Goal: Task Accomplishment & Management: Manage account settings

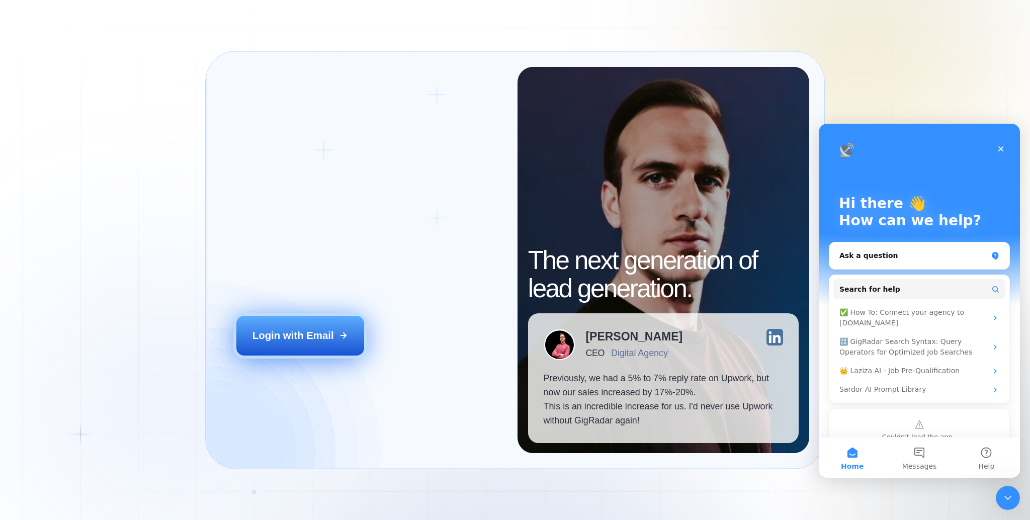
click at [289, 343] on button "Login with Email" at bounding box center [299, 336] width 127 height 40
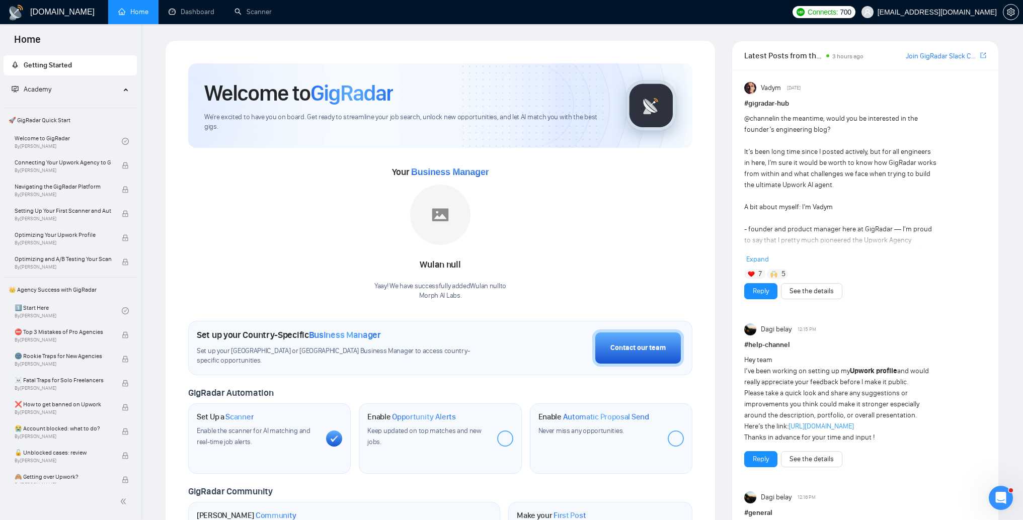
click at [503, 434] on div at bounding box center [505, 439] width 16 height 16
click at [992, 487] on div "Open Intercom Messenger" at bounding box center [999, 496] width 33 height 33
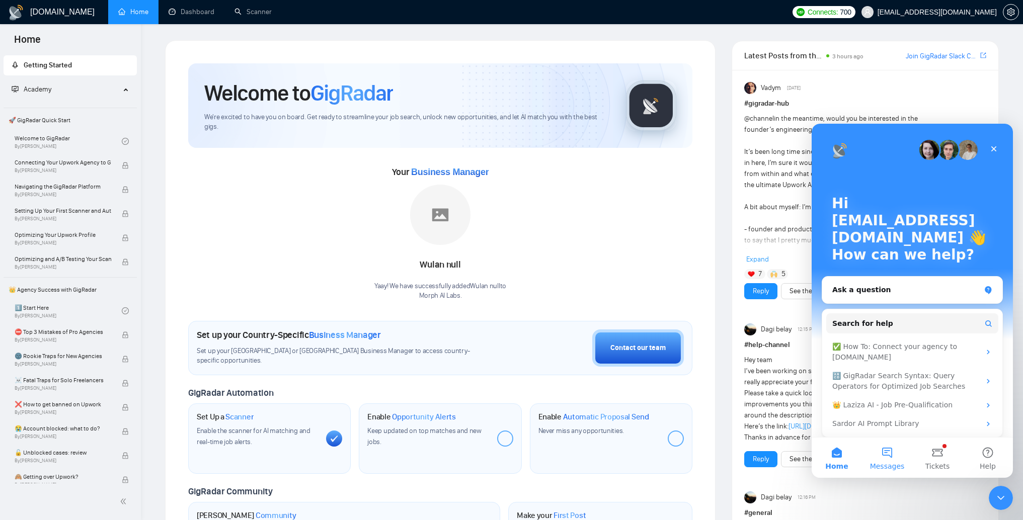
click at [900, 457] on button "Messages" at bounding box center [887, 458] width 50 height 40
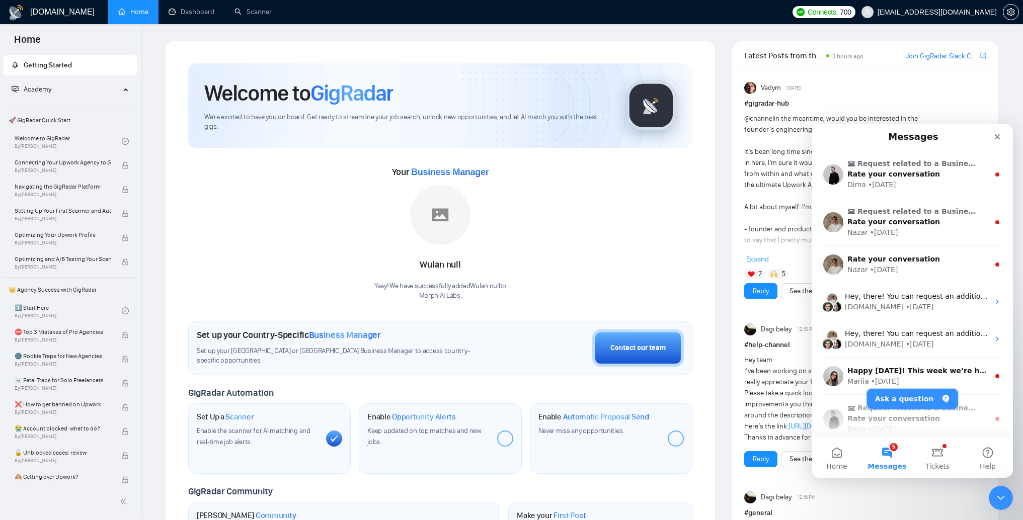
click at [914, 399] on button "Ask a question" at bounding box center [912, 399] width 91 height 20
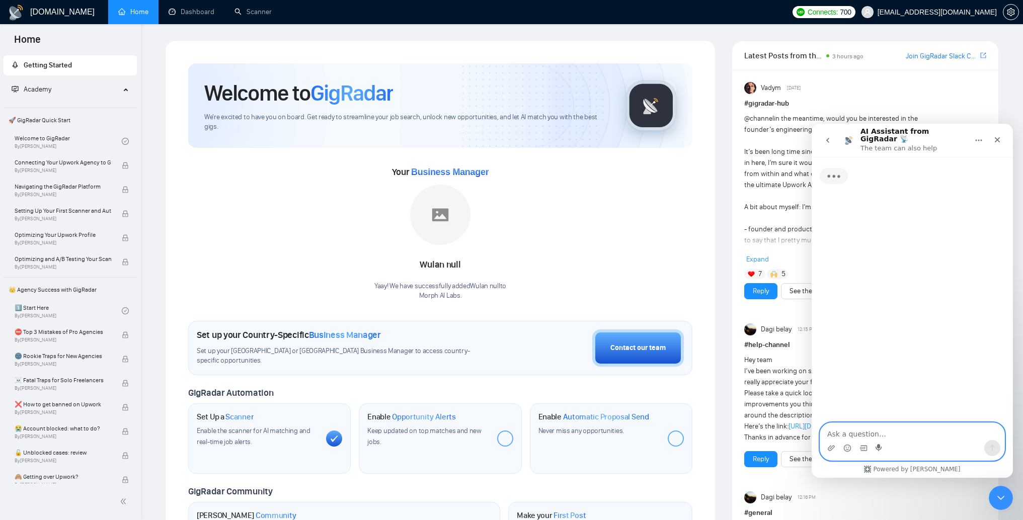
click at [881, 444] on icon "Start recording" at bounding box center [880, 448] width 8 height 8
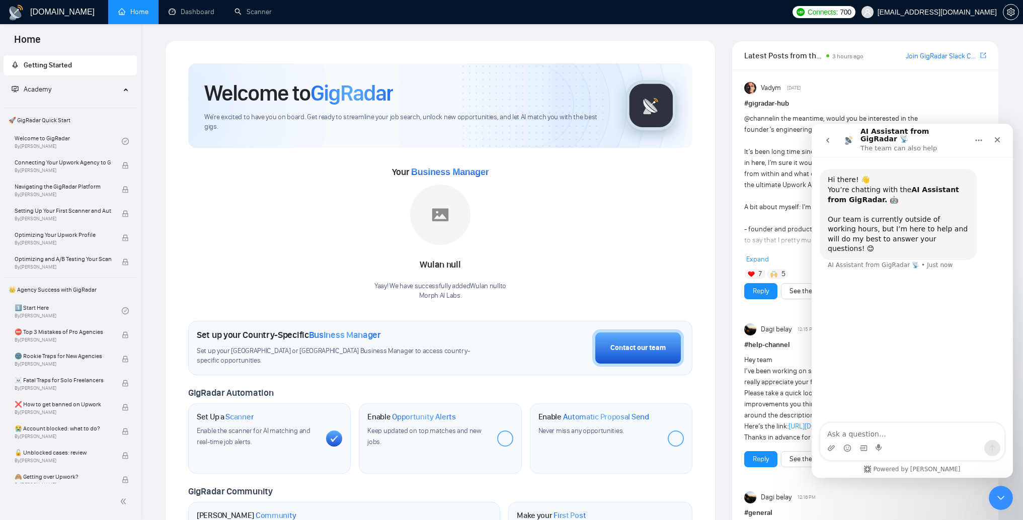
click at [904, 433] on textarea "Ask a question…" at bounding box center [912, 431] width 184 height 17
click at [836, 449] on button "Clear recording" at bounding box center [832, 449] width 16 height 16
click at [914, 437] on textarea "Ask a question…" at bounding box center [912, 431] width 184 height 17
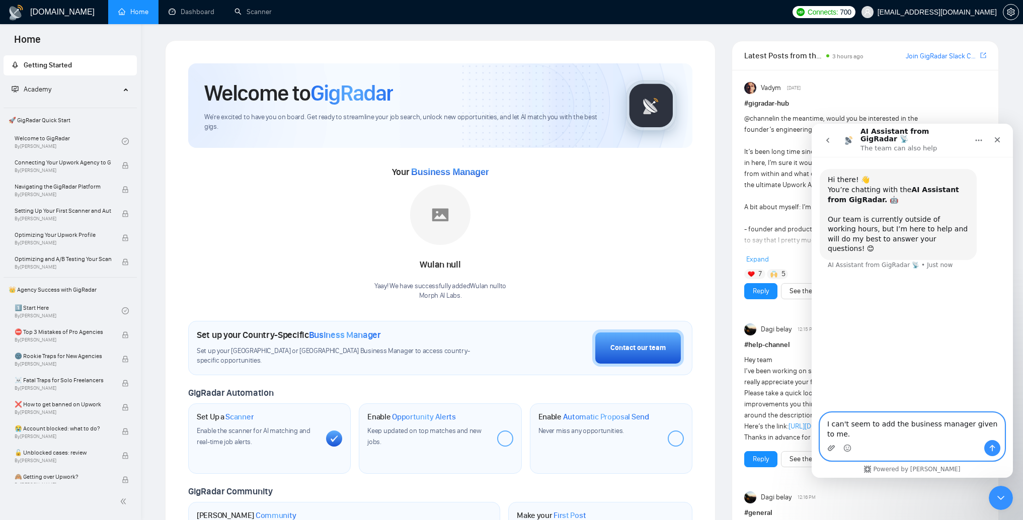
type textarea "I can't seem to add the business manager given to me."
click at [832, 448] on icon "Upload attachment" at bounding box center [831, 448] width 8 height 8
click at [990, 450] on icon "Send a message…" at bounding box center [992, 448] width 8 height 8
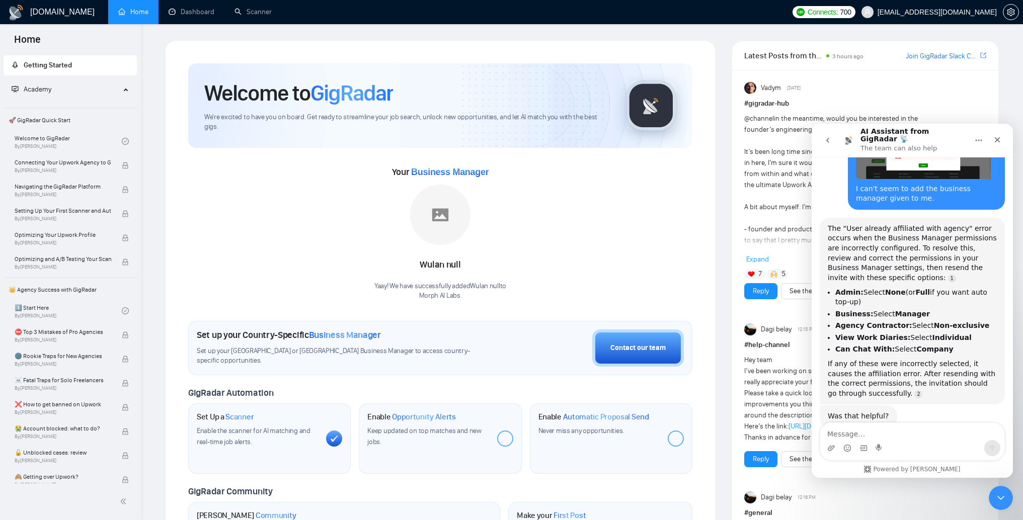
scroll to position [176, 0]
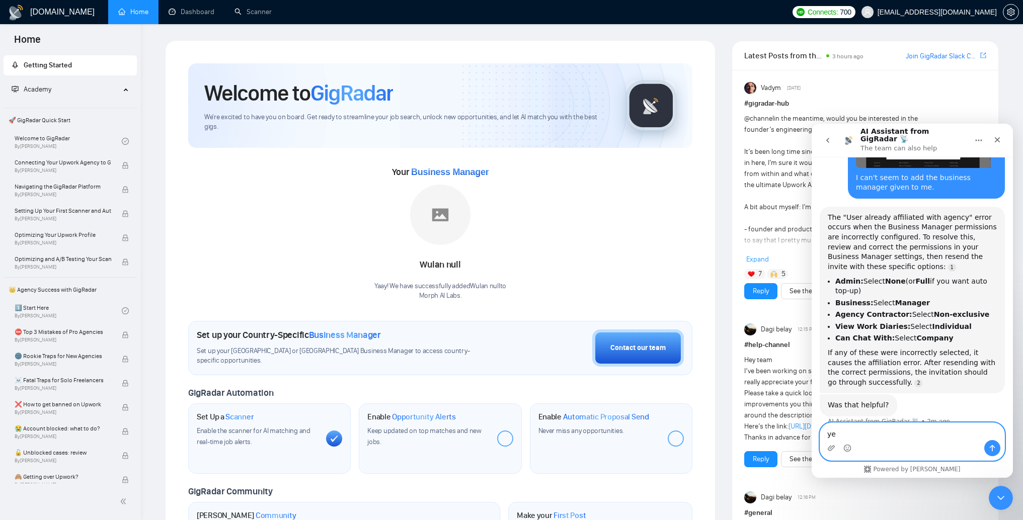
type textarea "yes"
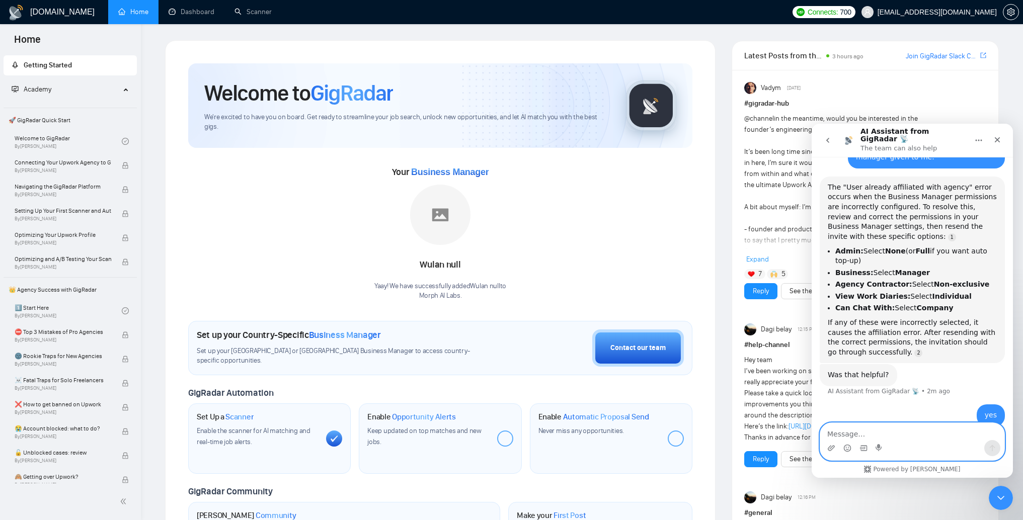
scroll to position [239, 0]
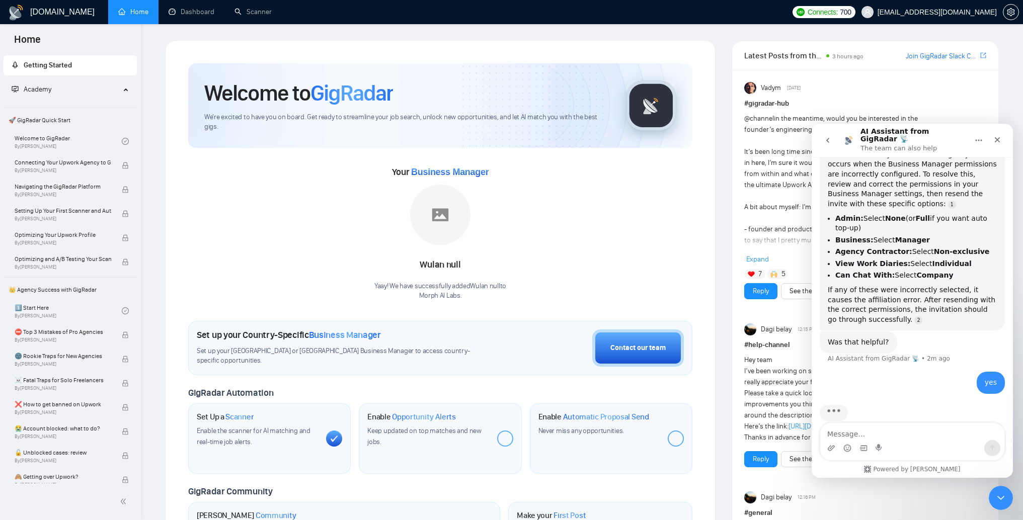
click at [829, 136] on icon "go back" at bounding box center [828, 140] width 8 height 8
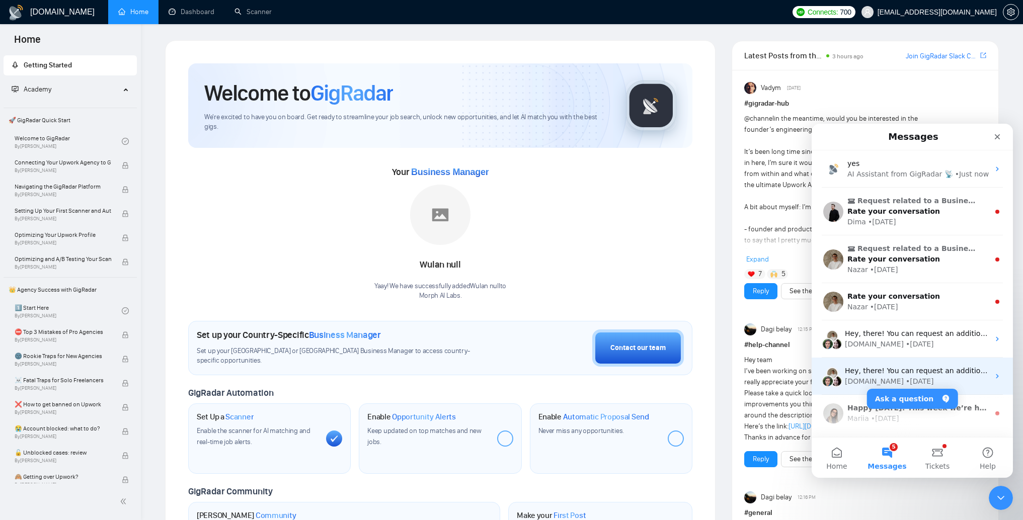
scroll to position [144, 0]
click at [495, 391] on div "GigRadar Automation" at bounding box center [440, 393] width 504 height 12
click at [512, 383] on div "Welcome to GigRadar We're excited to have you on board. Get ready to streamline…" at bounding box center [440, 368] width 504 height 611
click at [508, 437] on div at bounding box center [505, 439] width 16 height 16
click at [504, 437] on div at bounding box center [505, 439] width 16 height 16
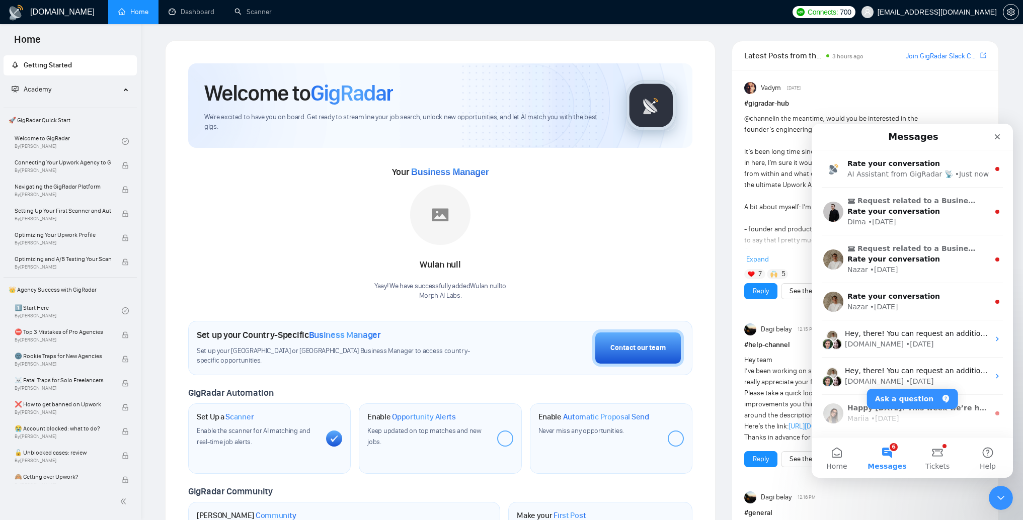
click at [504, 437] on div at bounding box center [505, 439] width 16 height 16
drag, startPoint x: 430, startPoint y: 413, endPoint x: 456, endPoint y: 413, distance: 26.2
click at [456, 413] on div "Enable Opportunity Alerts" at bounding box center [427, 417] width 121 height 10
click at [505, 437] on div at bounding box center [505, 439] width 16 height 16
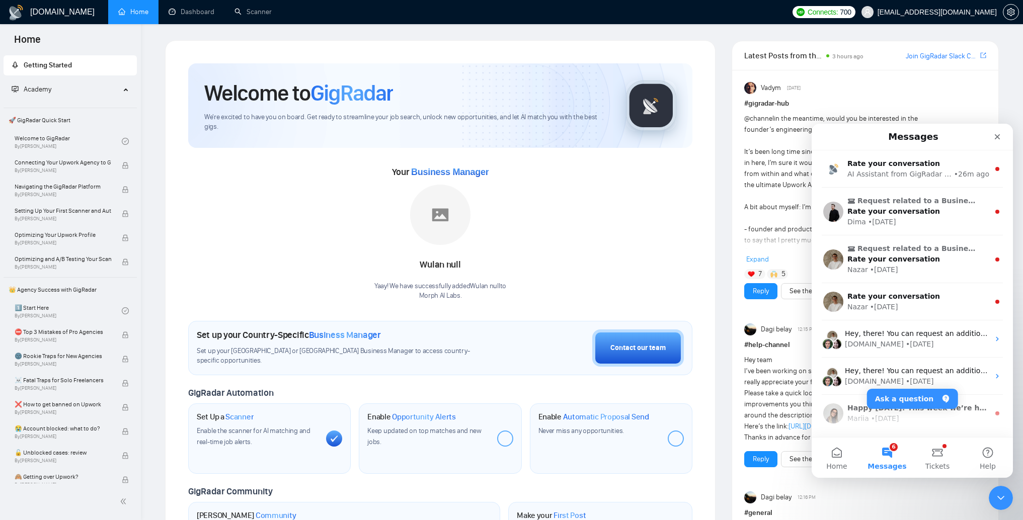
click at [505, 437] on div at bounding box center [505, 439] width 16 height 16
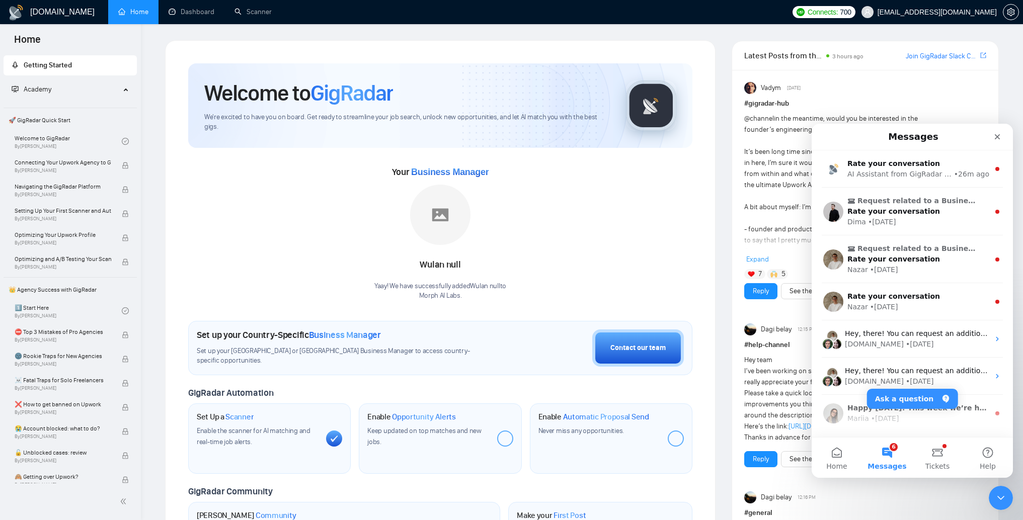
click at [505, 438] on div at bounding box center [505, 439] width 16 height 16
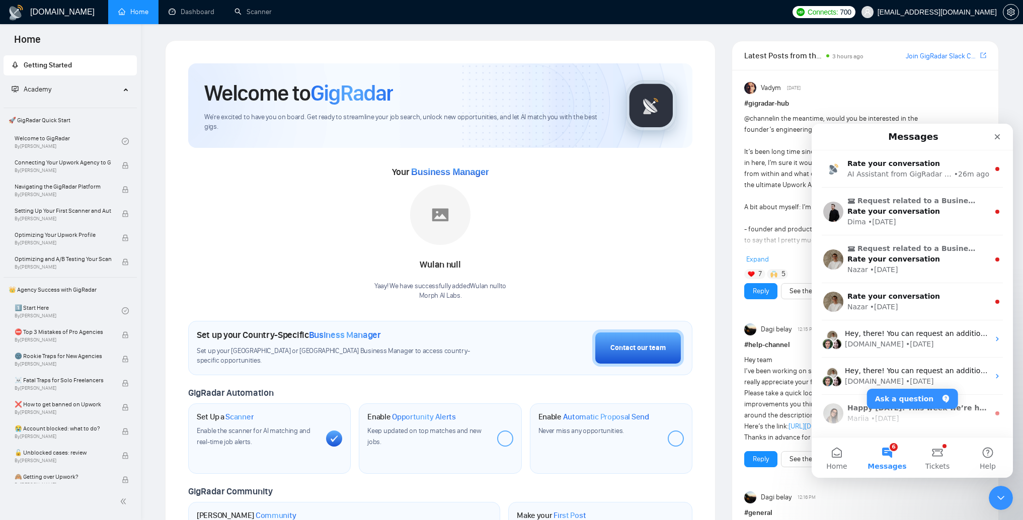
click at [679, 438] on div at bounding box center [676, 439] width 16 height 16
click at [673, 438] on div at bounding box center [676, 439] width 16 height 16
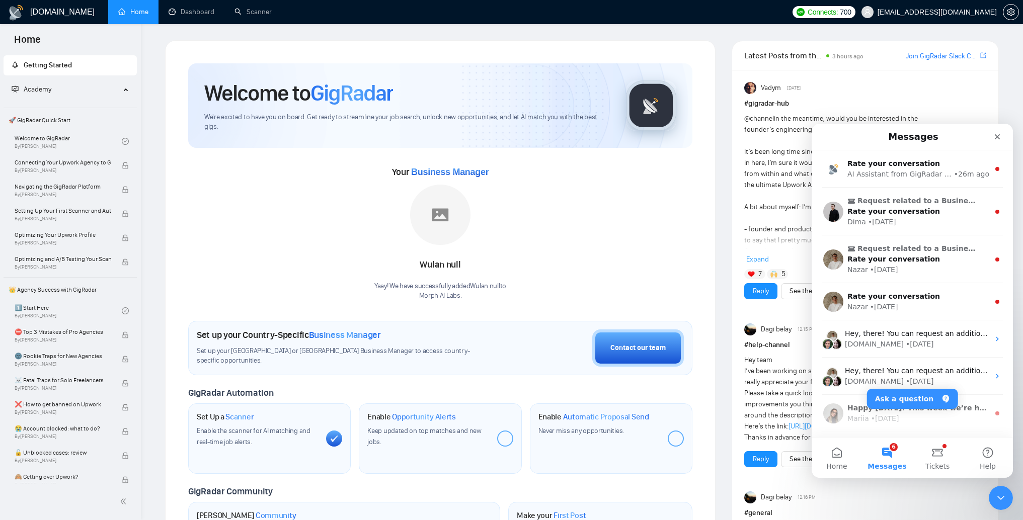
click at [673, 438] on div at bounding box center [676, 439] width 16 height 16
click at [923, 400] on button "Ask a question" at bounding box center [912, 399] width 91 height 20
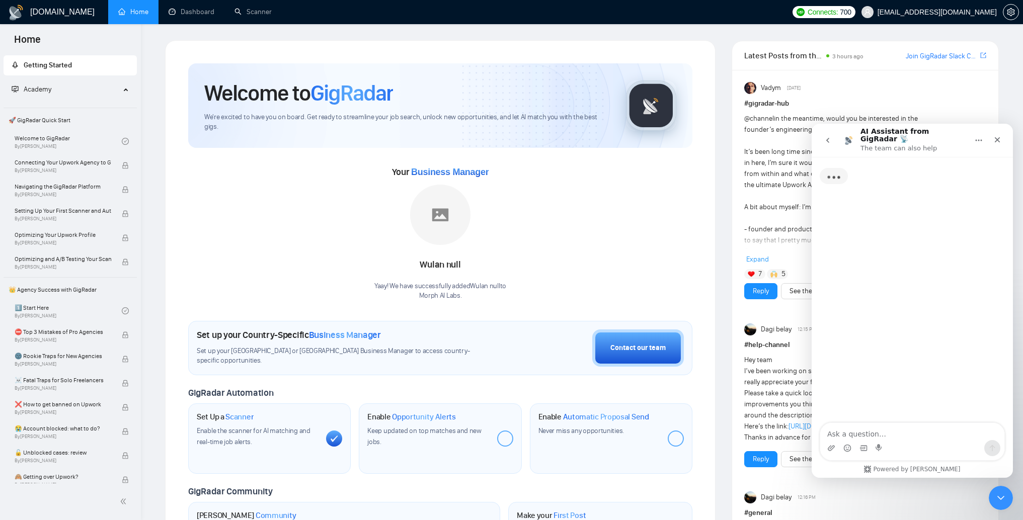
click at [892, 425] on textarea "Ask a question…" at bounding box center [912, 431] width 184 height 17
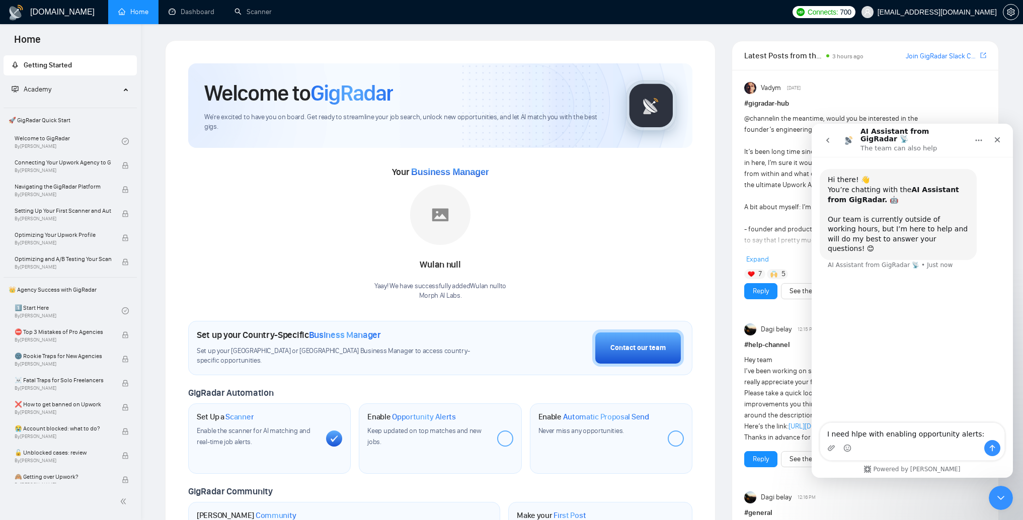
type textarea "I need hlpe with enabling opportunity alerts: [URL][DOMAIN_NAME]"
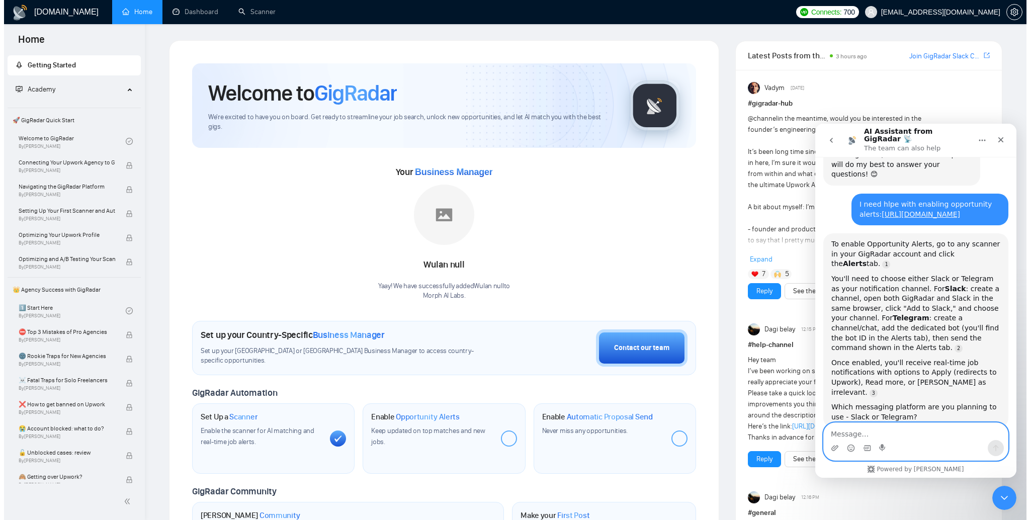
scroll to position [111, 0]
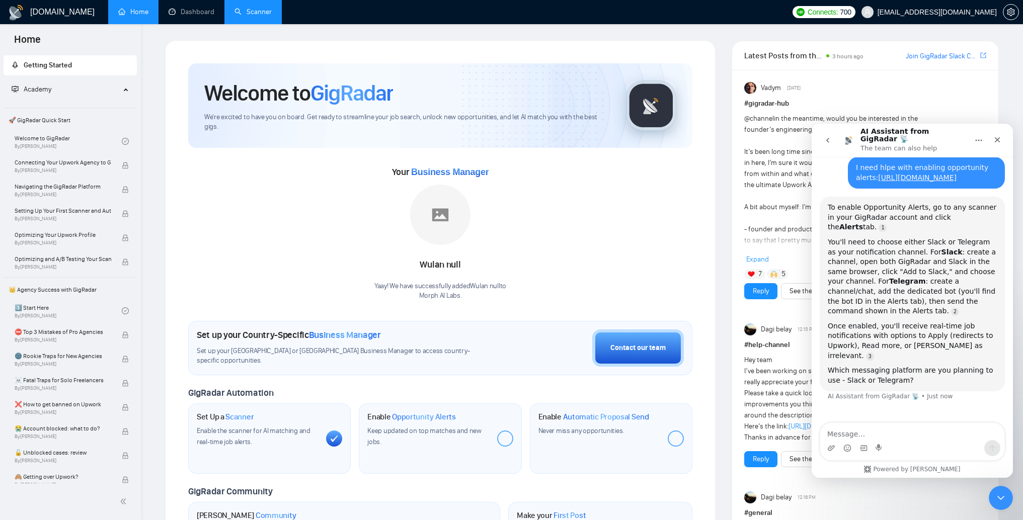
click at [263, 15] on link "Scanner" at bounding box center [252, 12] width 37 height 9
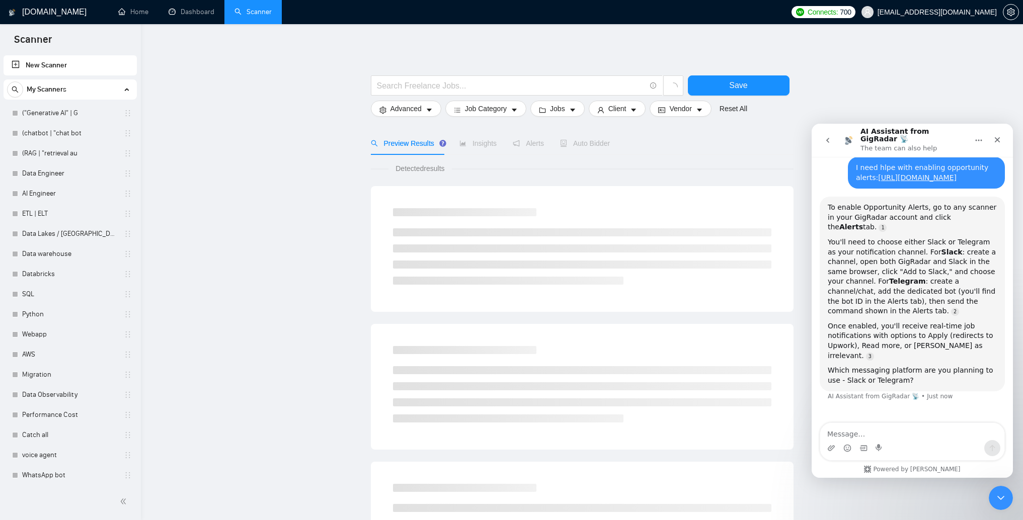
click at [543, 142] on span "Alerts" at bounding box center [528, 143] width 31 height 8
click at [91, 115] on link "("Generative AI" | G" at bounding box center [70, 113] width 96 height 20
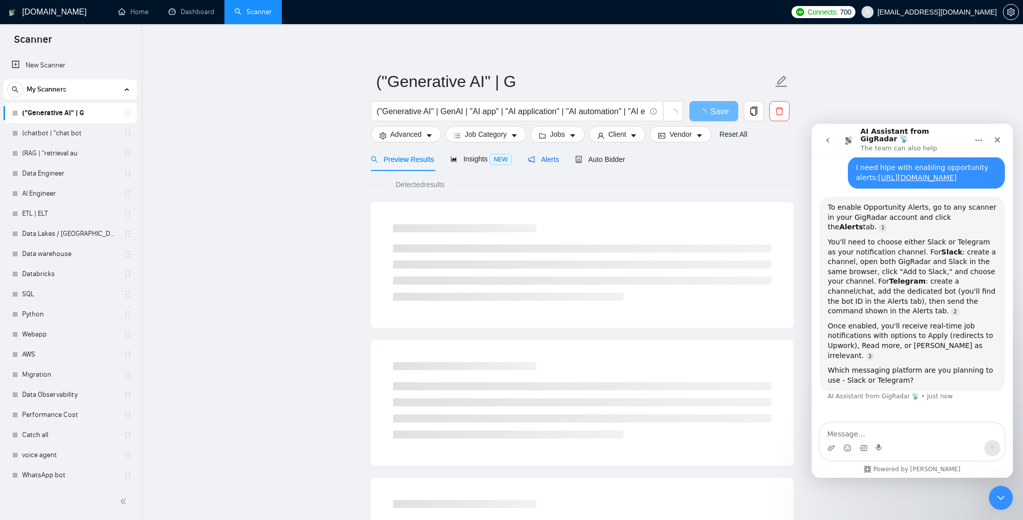
click at [539, 158] on span "Alerts" at bounding box center [543, 159] width 31 height 8
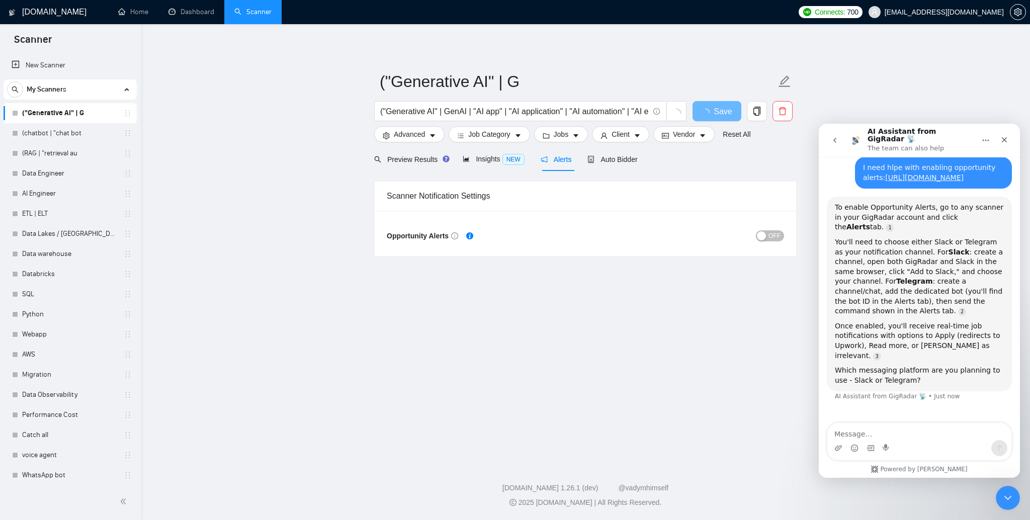
click at [760, 238] on div "button" at bounding box center [761, 235] width 9 height 9
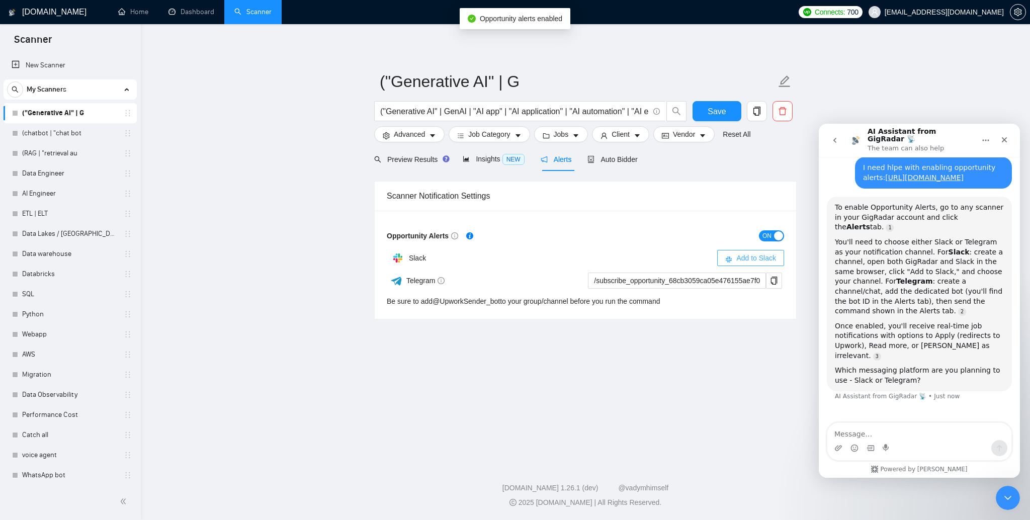
click at [741, 255] on span "Add to Slack" at bounding box center [757, 258] width 40 height 11
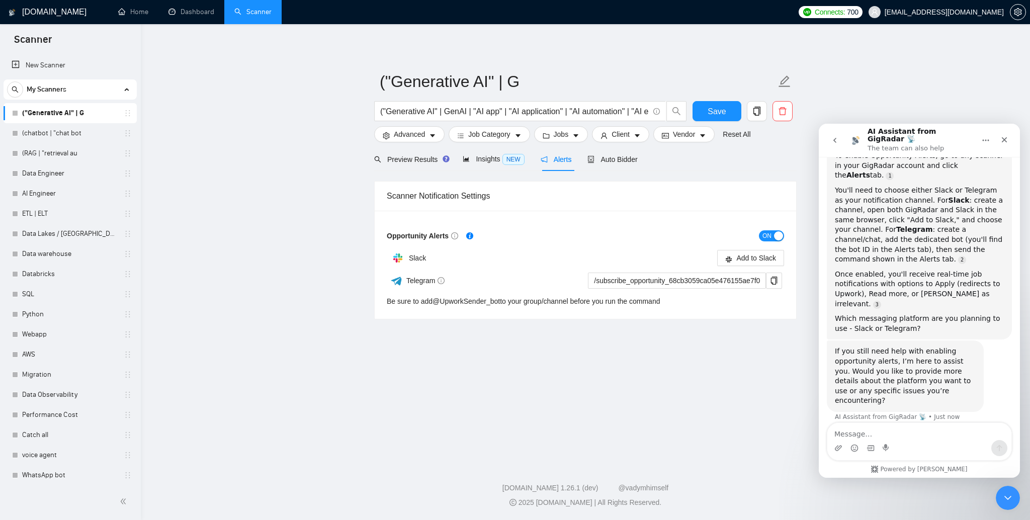
scroll to position [173, 0]
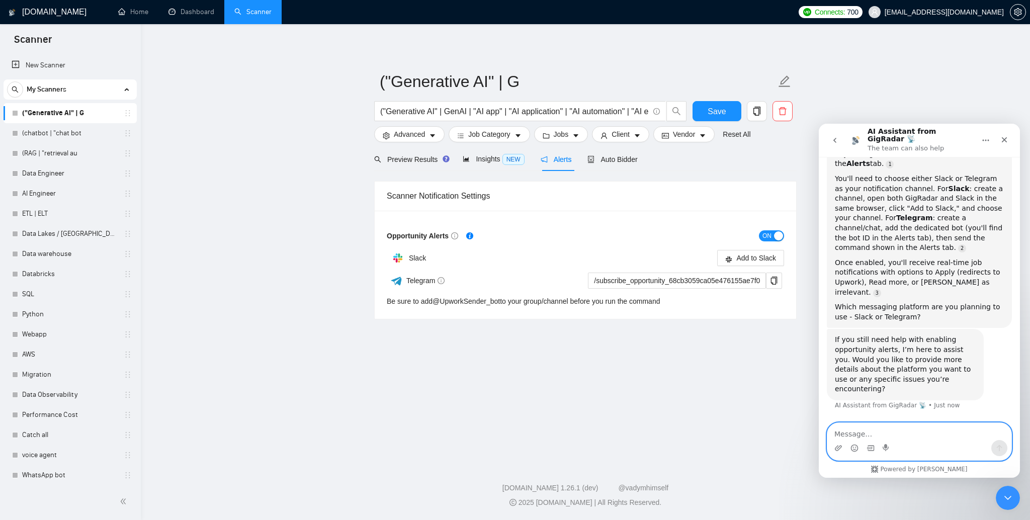
click at [920, 432] on textarea "Message…" at bounding box center [920, 431] width 184 height 17
type textarea "it asks me to pay to create a channel"
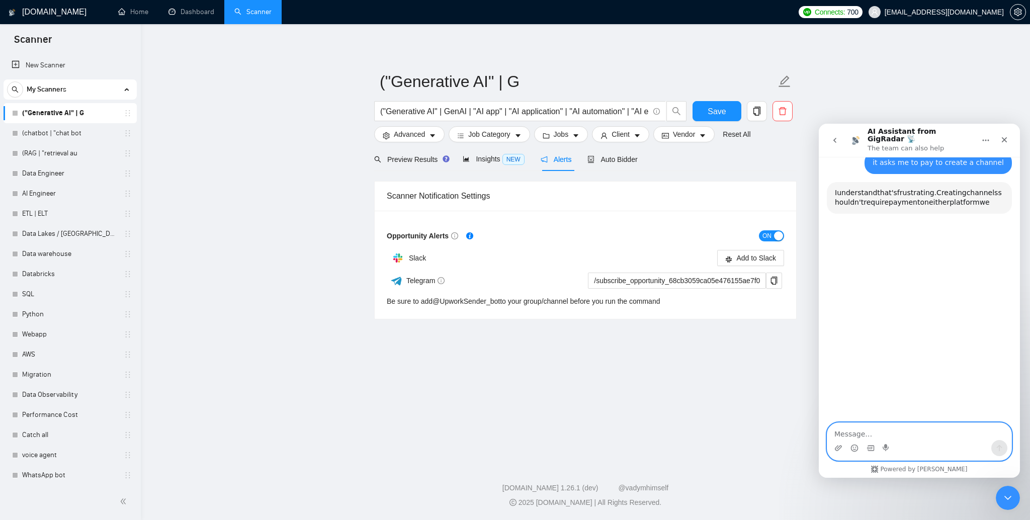
scroll to position [435, 0]
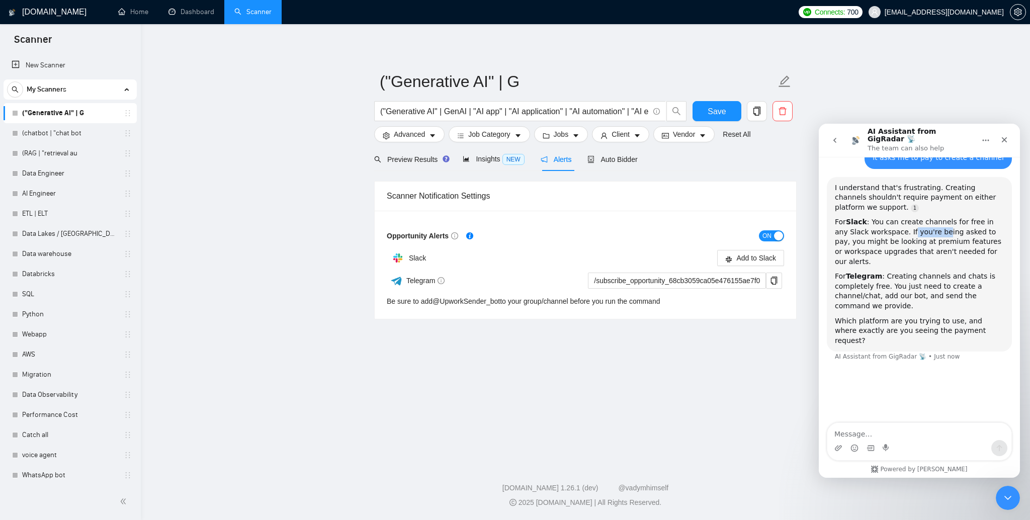
click at [929, 233] on div "For Slack : You can create channels for free in any Slack workspace. If you're …" at bounding box center [919, 241] width 169 height 49
click at [904, 429] on textarea "Message…" at bounding box center [920, 431] width 184 height 17
type textarea "t"
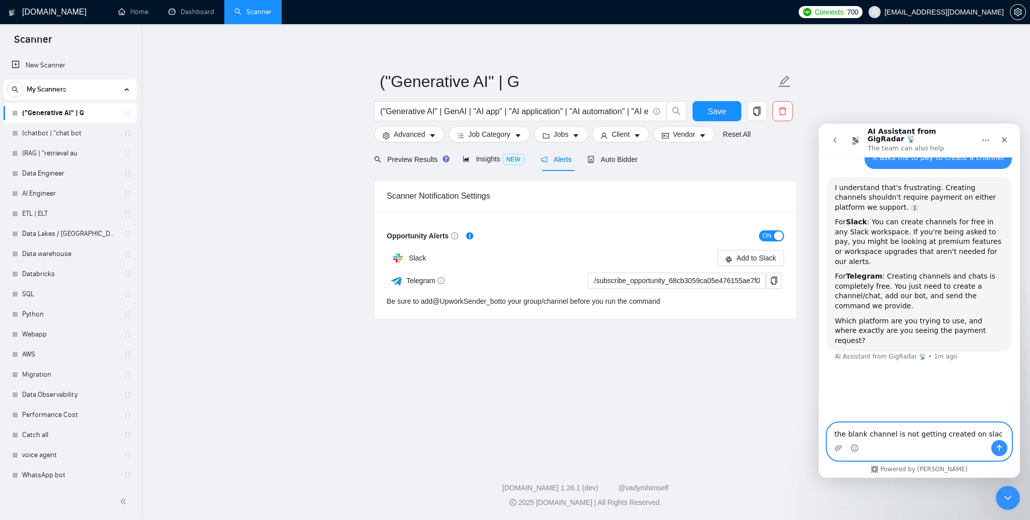
type textarea "the blank channel is not getting created on slack"
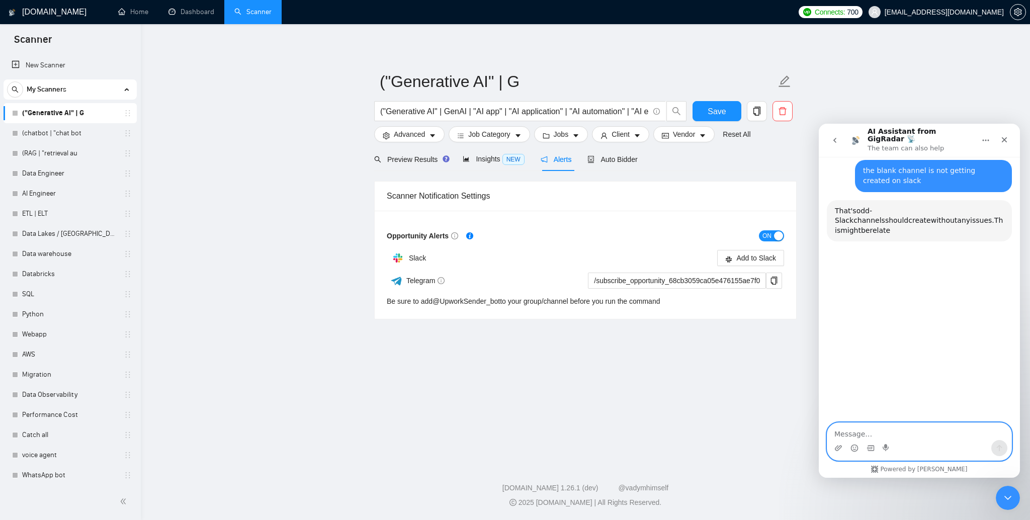
scroll to position [638, 0]
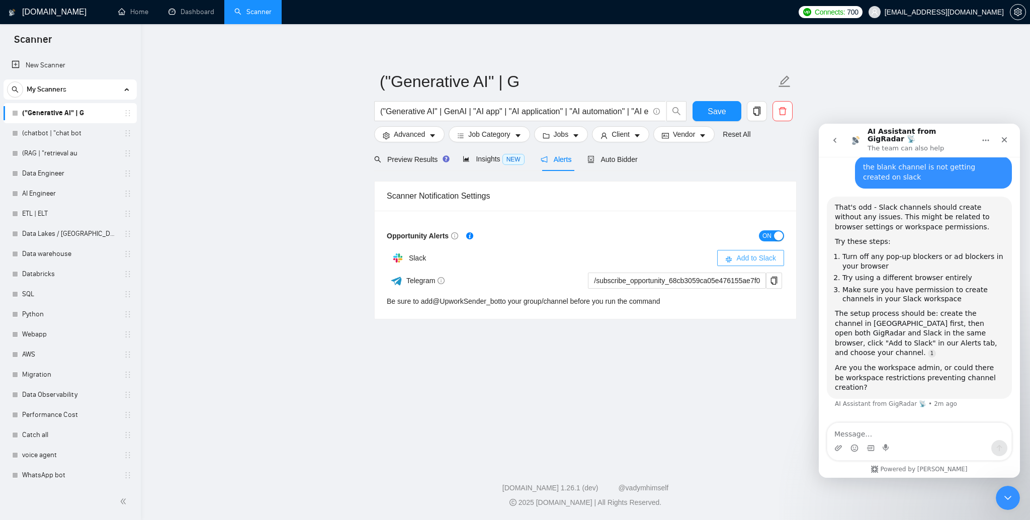
click at [768, 260] on span "Add to Slack" at bounding box center [757, 258] width 40 height 11
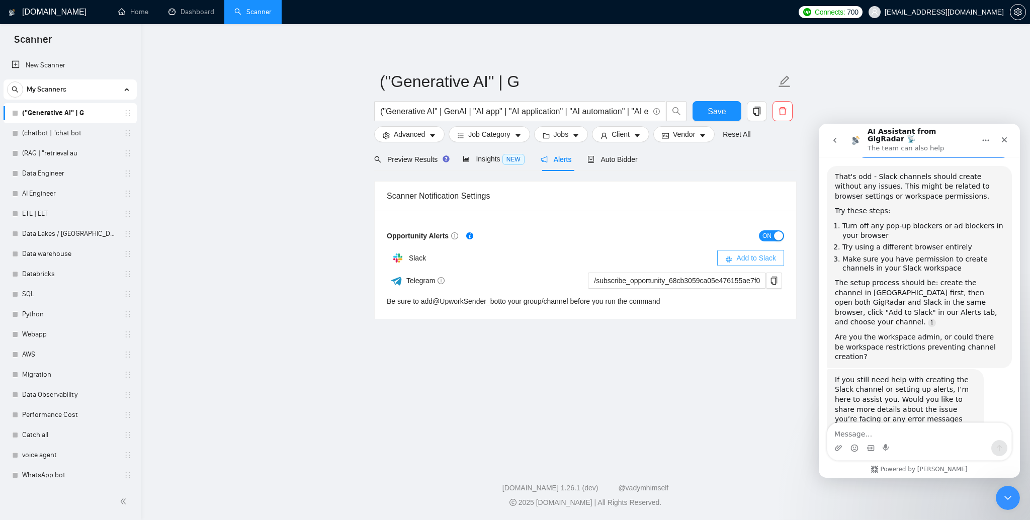
click at [747, 256] on span "Add to Slack" at bounding box center [757, 258] width 40 height 11
click at [306, 275] on main "("Generative AI" | G ("Generative AI" | GenAI | "AI app" | "AI application" | "…" at bounding box center [585, 241] width 857 height 403
click at [46, 135] on link "(chatbot | "chat bot" at bounding box center [70, 133] width 96 height 20
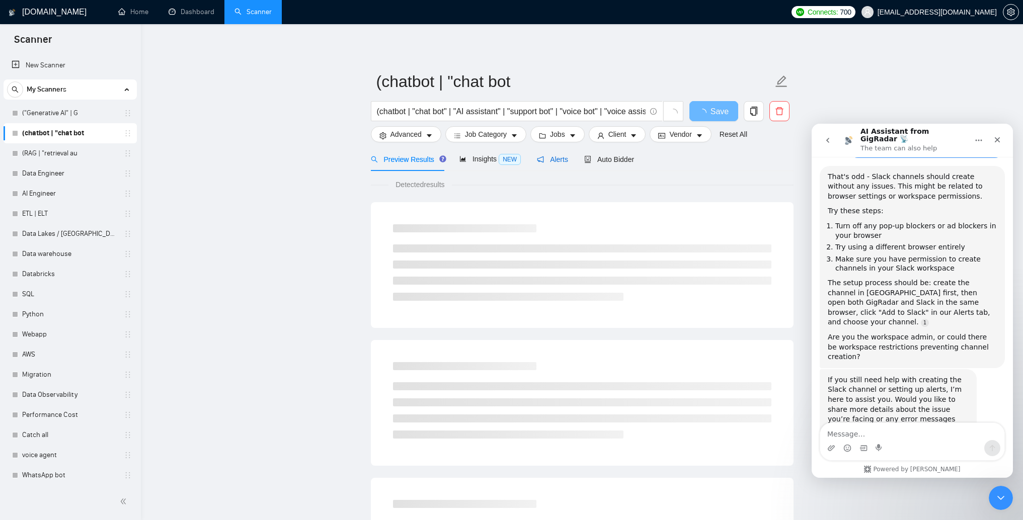
click at [553, 161] on span "Alerts" at bounding box center [552, 159] width 31 height 8
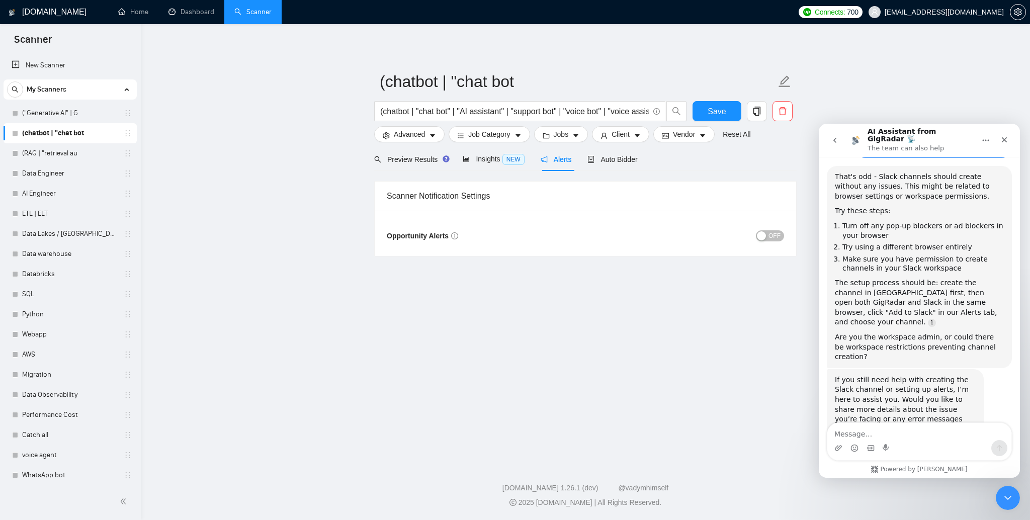
click at [763, 236] on div "button" at bounding box center [761, 235] width 9 height 9
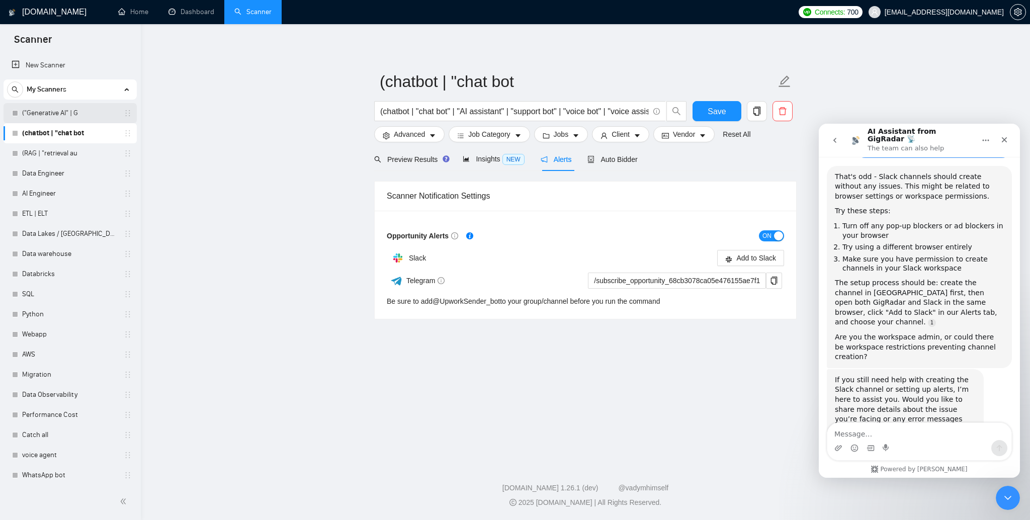
click at [39, 117] on link "("Generative AI" | G" at bounding box center [70, 113] width 96 height 20
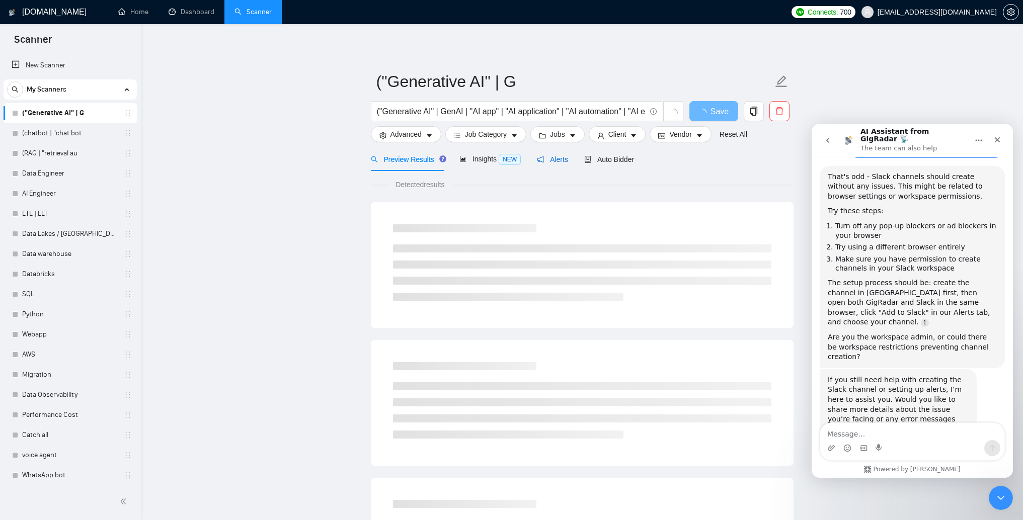
click at [556, 164] on div "Alerts" at bounding box center [552, 159] width 31 height 11
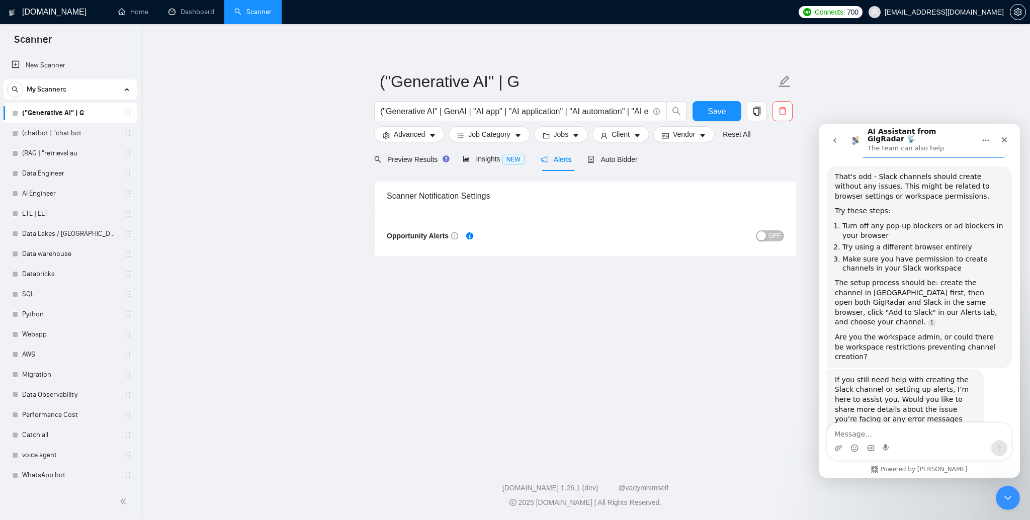
click at [773, 237] on span "OFF" at bounding box center [775, 235] width 12 height 11
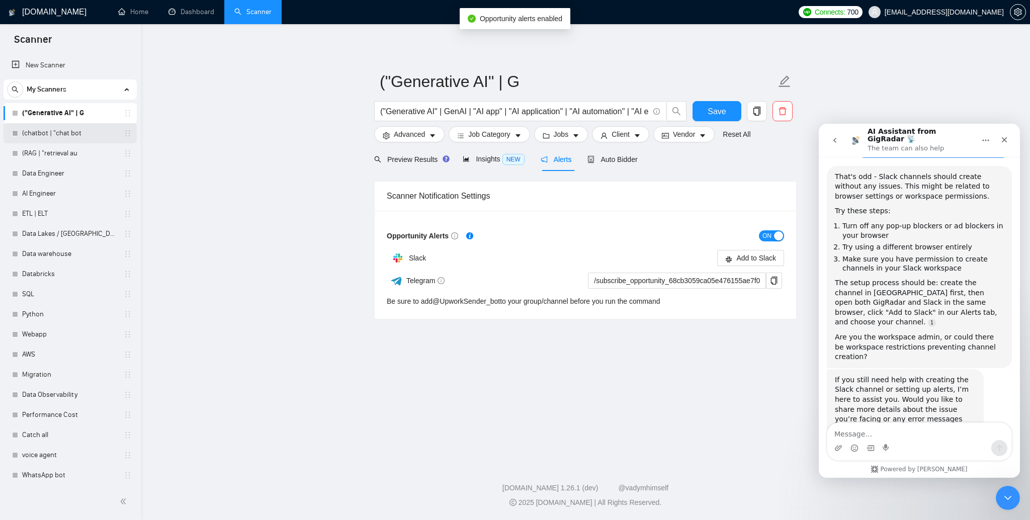
click at [52, 128] on link "(chatbot | "chat bot" at bounding box center [70, 133] width 96 height 20
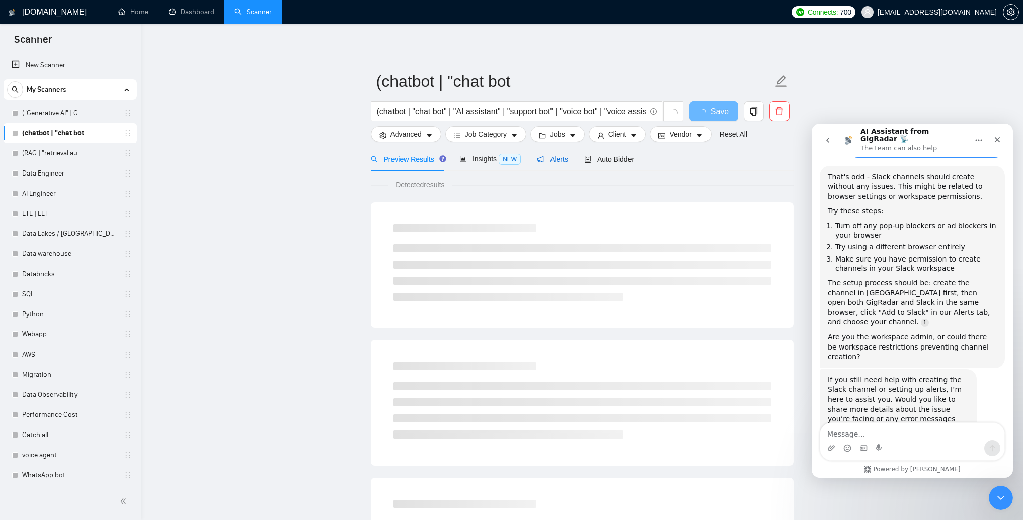
click at [551, 162] on span "Alerts" at bounding box center [552, 159] width 31 height 8
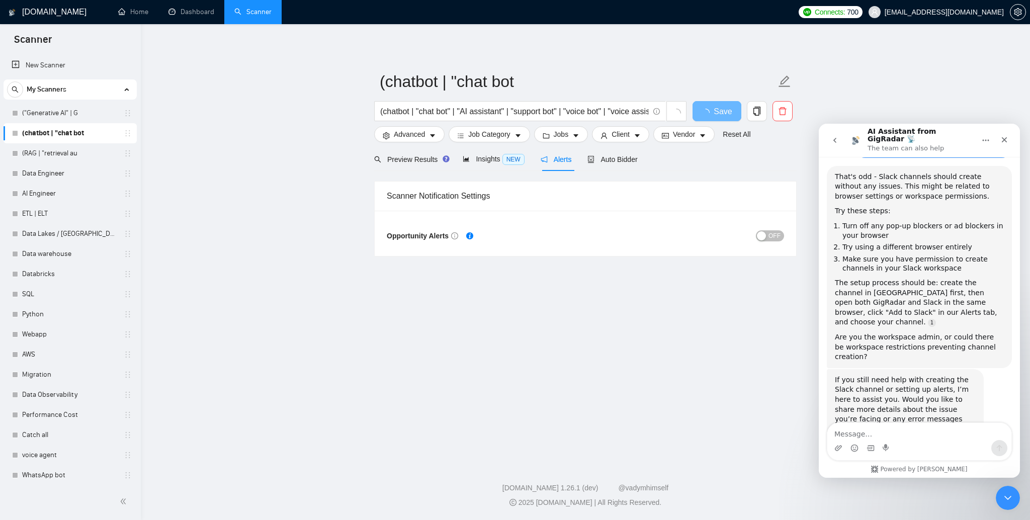
click at [764, 239] on div "button" at bounding box center [761, 235] width 9 height 9
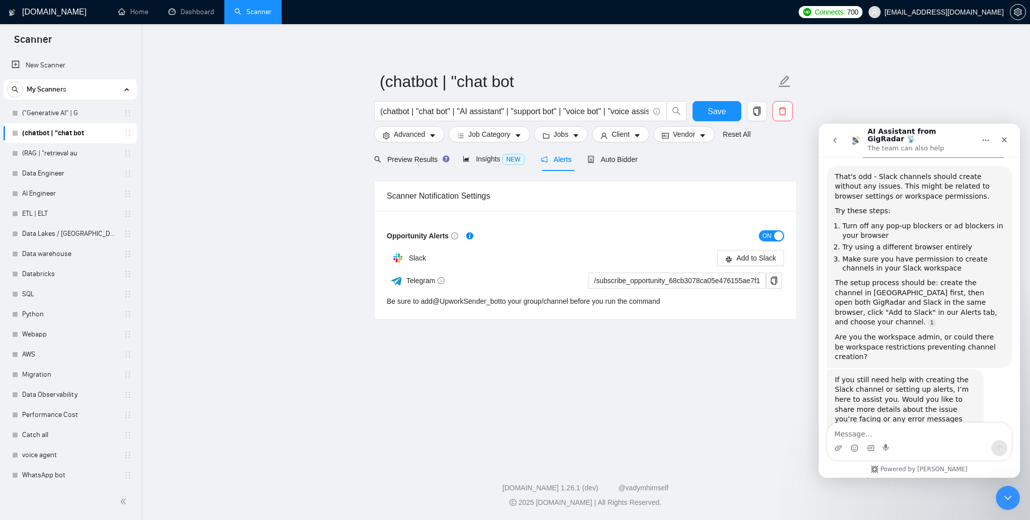
scroll to position [679, 0]
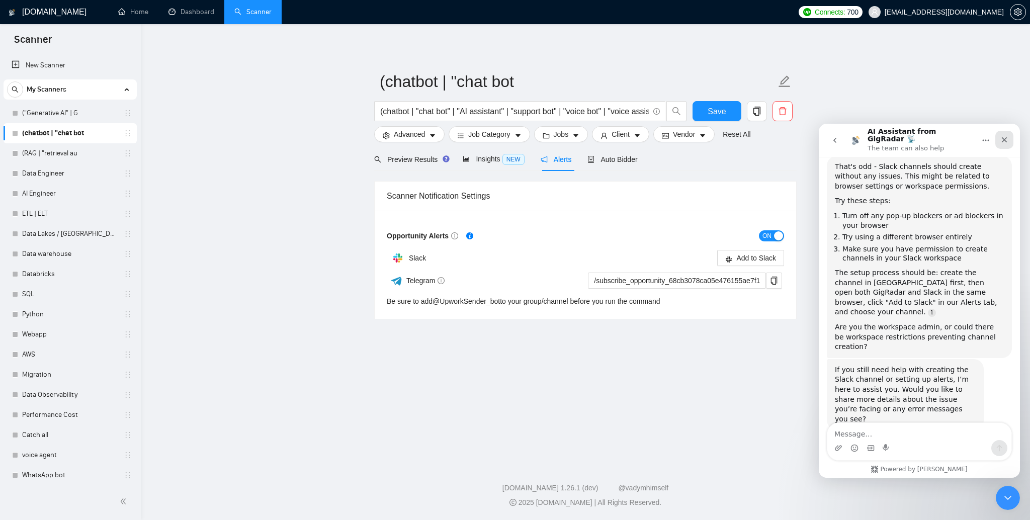
click at [1007, 136] on icon "Close" at bounding box center [1005, 140] width 8 height 8
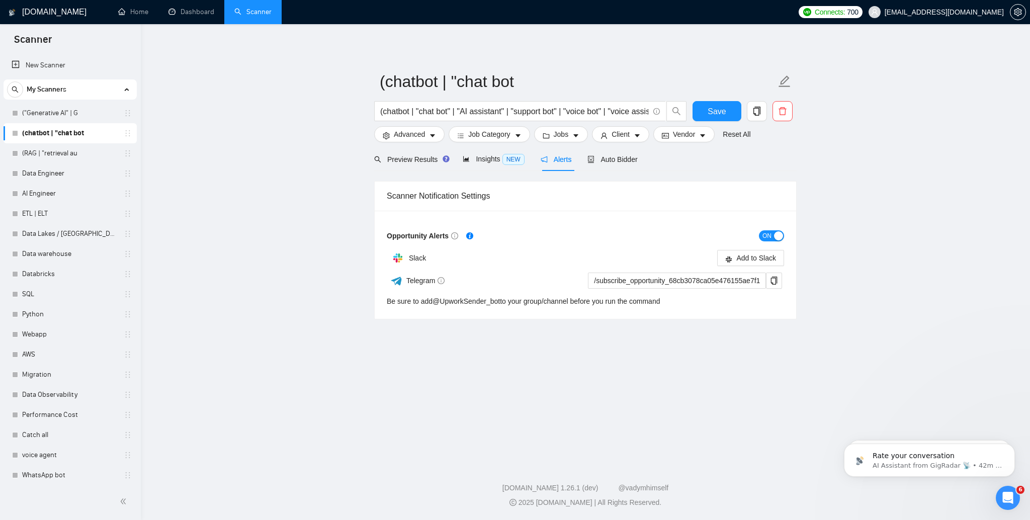
scroll to position [0, 0]
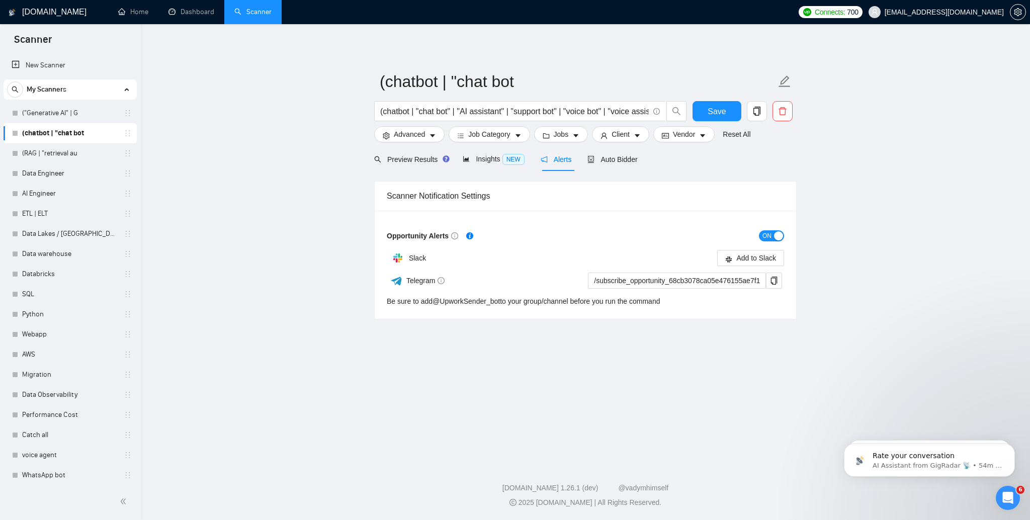
click at [264, 215] on main "(chatbot | "chat bot (chatbot | "chat bot" | "AI assistant" | "support bot" | "…" at bounding box center [585, 241] width 857 height 403
click at [50, 151] on link "(RAG | "retrieval au" at bounding box center [70, 153] width 96 height 20
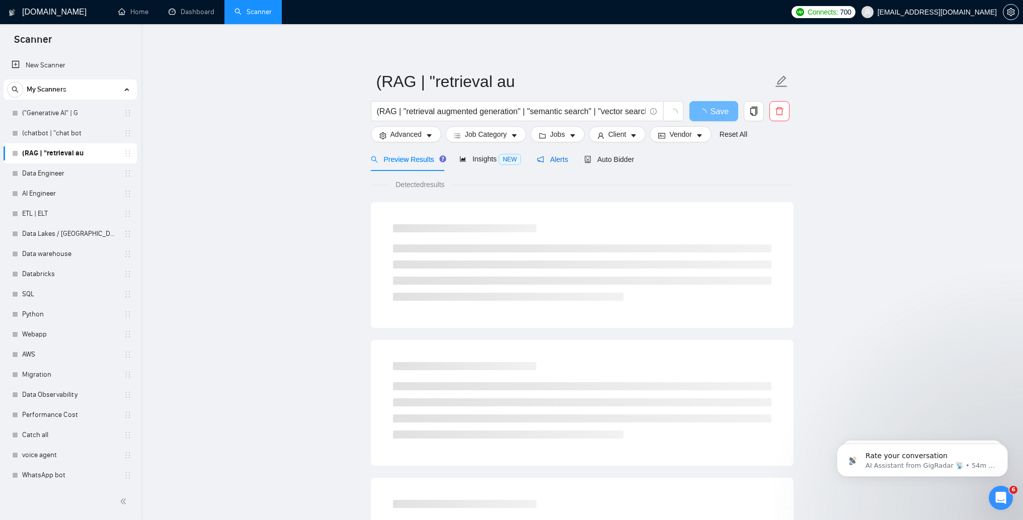
click at [560, 157] on span "Alerts" at bounding box center [552, 159] width 31 height 8
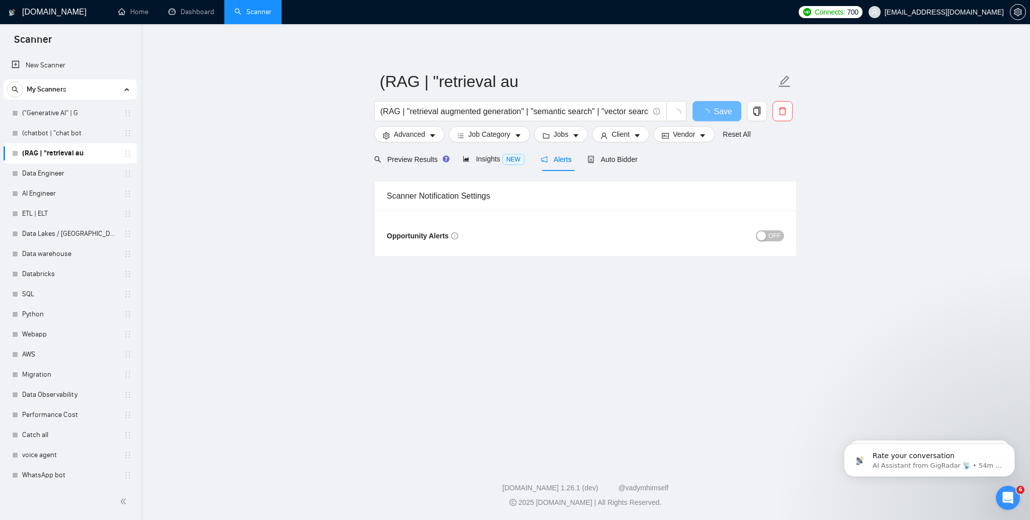
click at [762, 237] on div "button" at bounding box center [761, 235] width 9 height 9
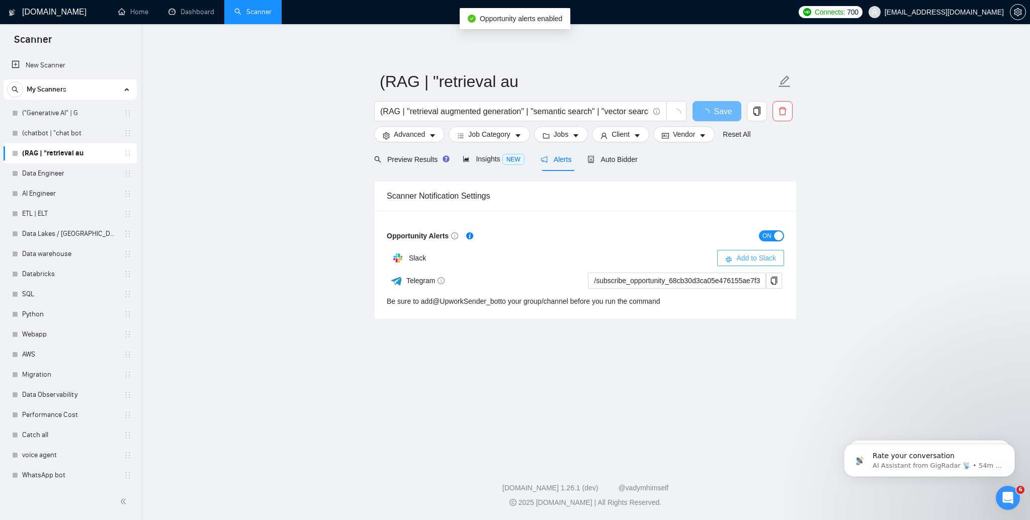
click at [749, 256] on span "Add to Slack" at bounding box center [757, 258] width 40 height 11
click at [48, 171] on link "Data Engineer" at bounding box center [70, 174] width 96 height 20
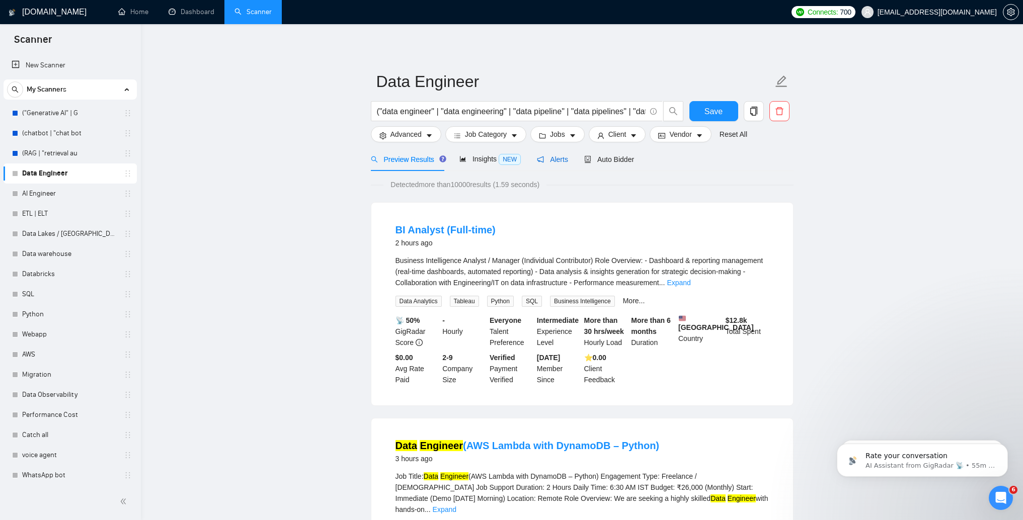
click at [566, 156] on span "Alerts" at bounding box center [552, 159] width 31 height 8
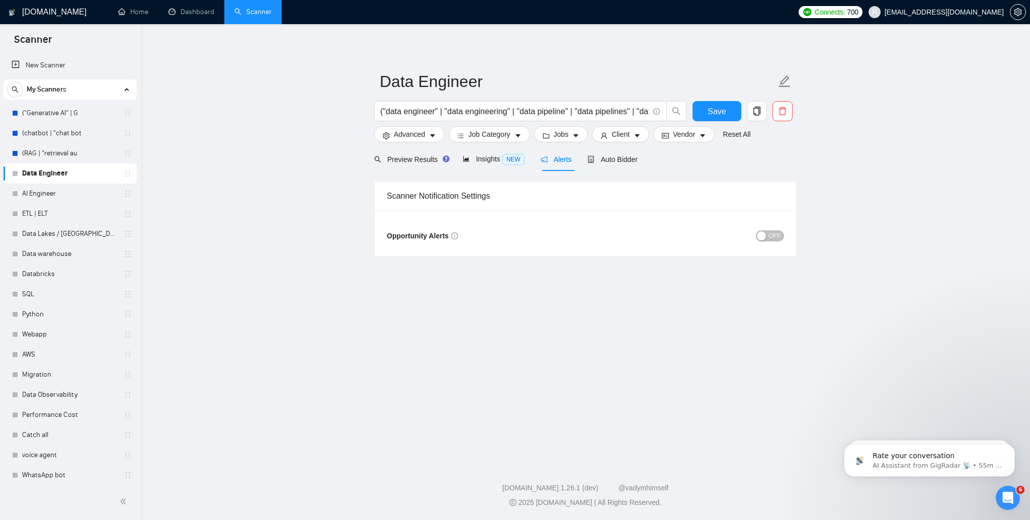
click at [778, 234] on span "OFF" at bounding box center [775, 235] width 12 height 11
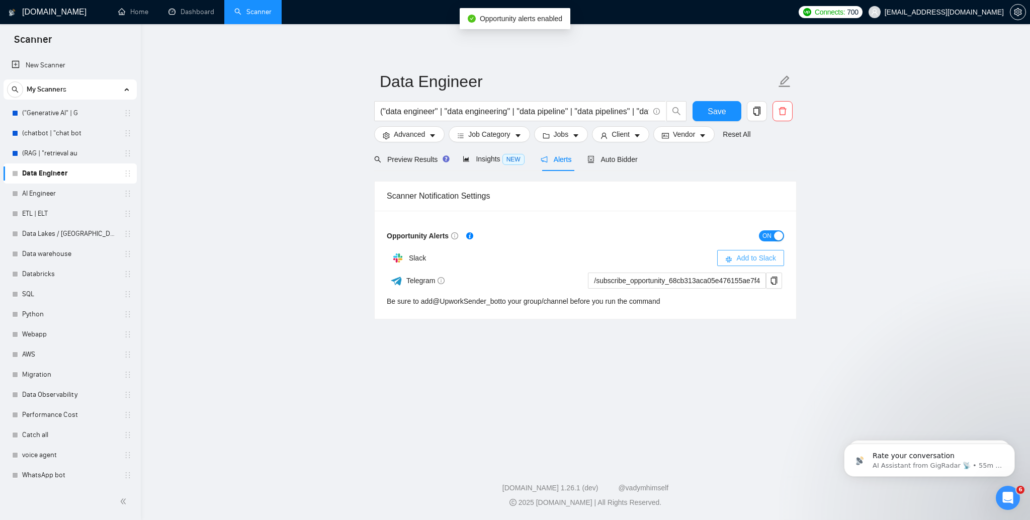
click at [756, 265] on button "Add to Slack" at bounding box center [751, 258] width 67 height 16
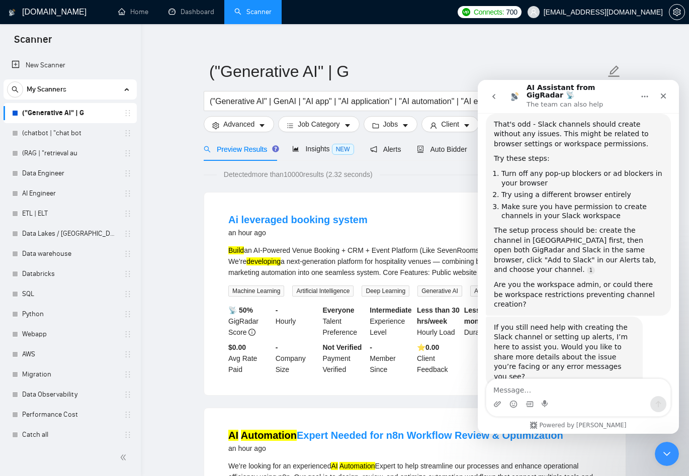
scroll to position [12, 0]
